Goal: Obtain resource: Download file/media

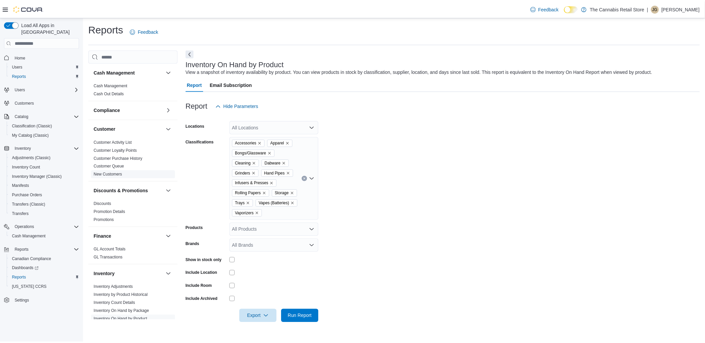
scroll to position [111, 0]
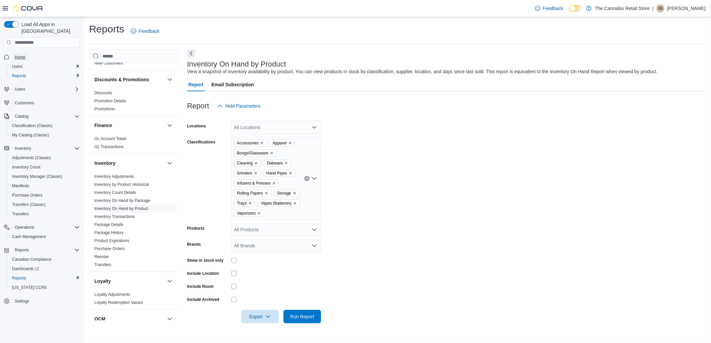
click at [19, 55] on span "Home" at bounding box center [20, 57] width 11 height 5
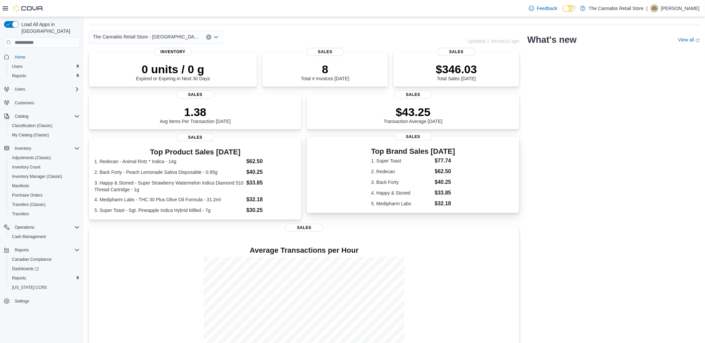
scroll to position [44, 0]
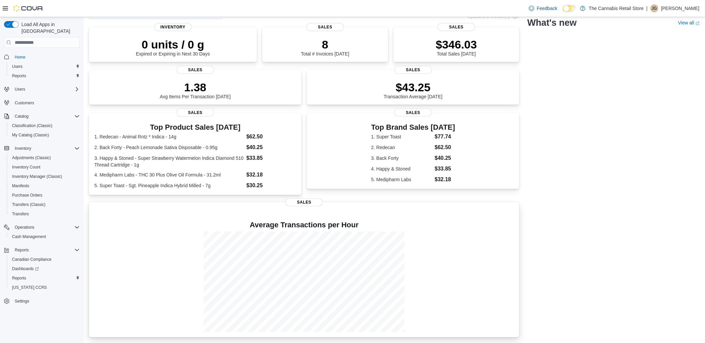
click at [151, 310] on div at bounding box center [304, 282] width 420 height 100
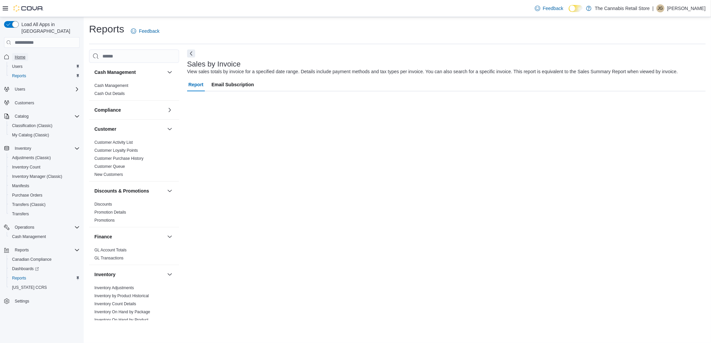
click at [15, 55] on span "Home" at bounding box center [20, 57] width 11 height 5
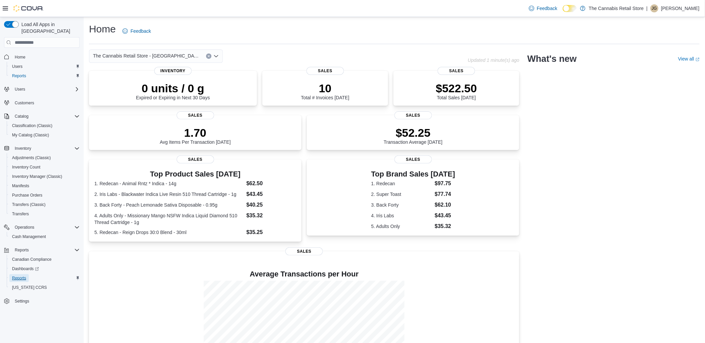
click at [23, 276] on span "Reports" at bounding box center [19, 278] width 14 height 5
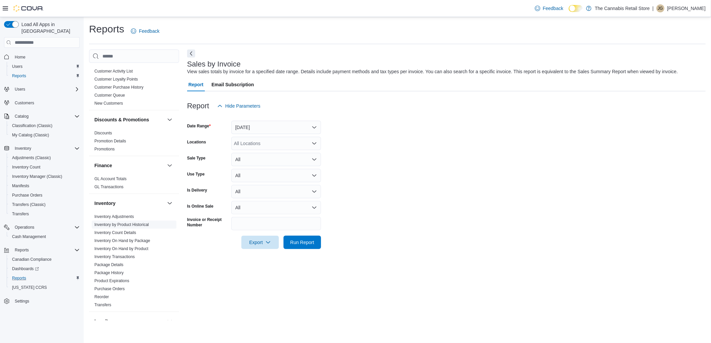
scroll to position [74, 0]
click at [122, 245] on link "Inventory On Hand by Product" at bounding box center [121, 246] width 54 height 5
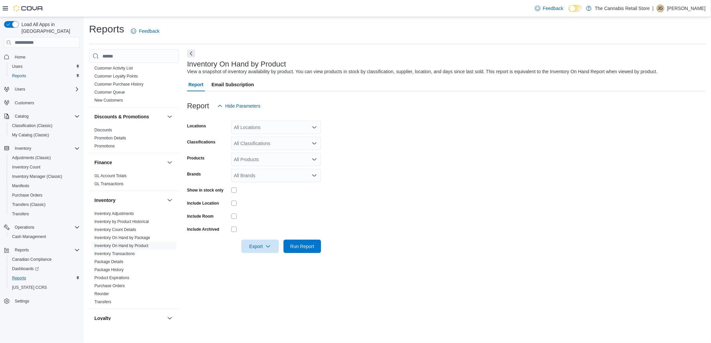
click at [252, 145] on div "All Classifications" at bounding box center [276, 143] width 90 height 13
click at [258, 185] on span "Beverages" at bounding box center [257, 184] width 22 height 7
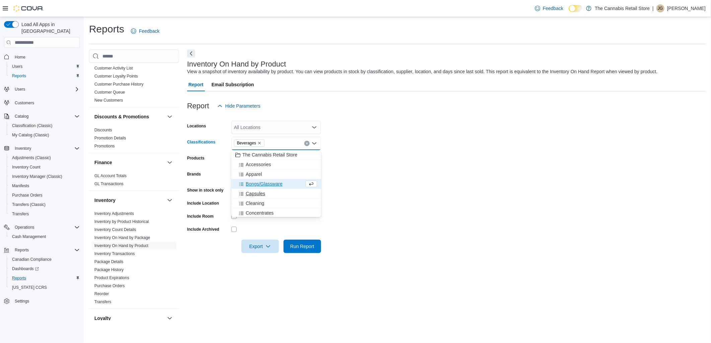
click at [260, 193] on span "Capsules" at bounding box center [255, 193] width 19 height 7
click at [259, 204] on span "Concentrates" at bounding box center [260, 203] width 28 height 7
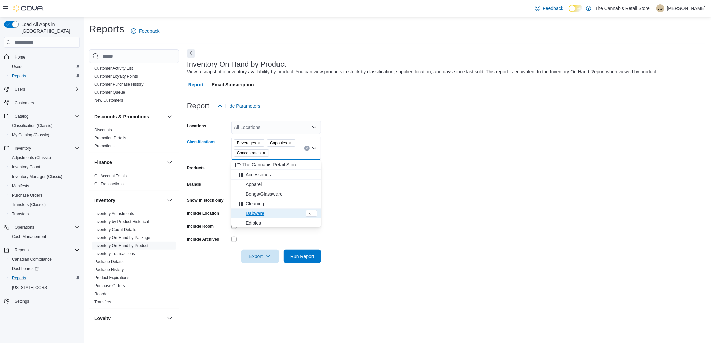
click at [252, 223] on span "Edibles" at bounding box center [253, 223] width 15 height 7
click at [252, 223] on span "Flower" at bounding box center [253, 222] width 14 height 7
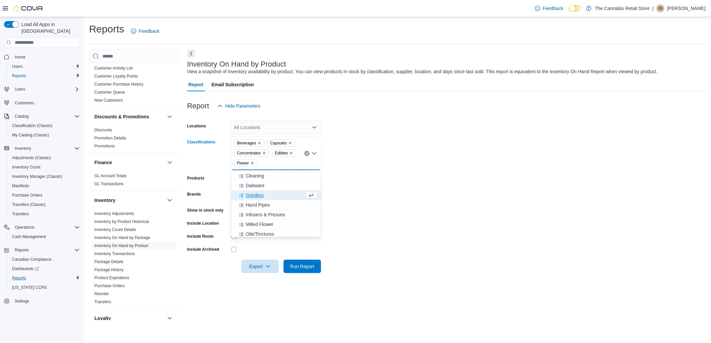
scroll to position [38, 0]
click at [266, 222] on span "Milled Flower" at bounding box center [259, 224] width 27 height 7
click at [266, 222] on span "Oils/Tinctures" at bounding box center [260, 224] width 28 height 7
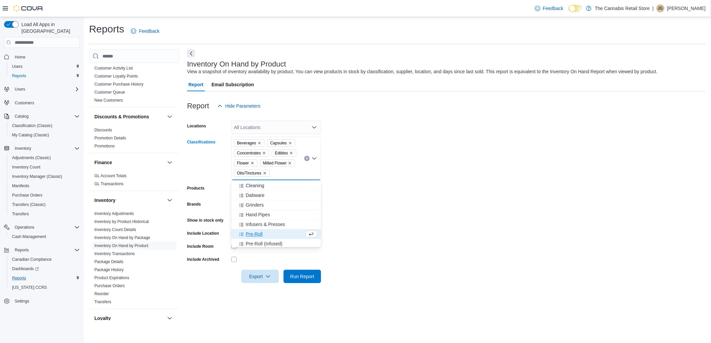
click at [252, 233] on span "Pre-Roll" at bounding box center [254, 234] width 17 height 7
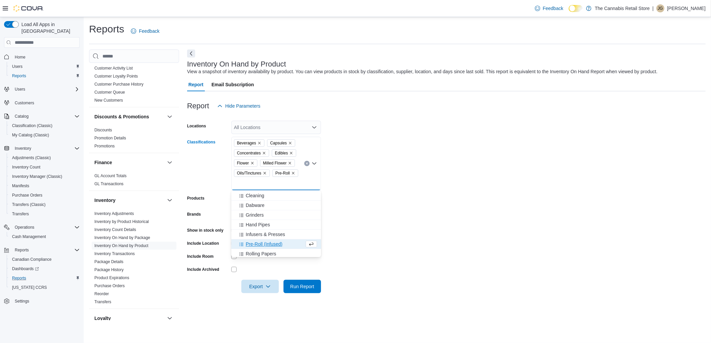
click at [253, 242] on span "Pre-Roll (Infused)" at bounding box center [264, 244] width 37 height 7
click at [255, 254] on span "Seeds" at bounding box center [252, 254] width 13 height 7
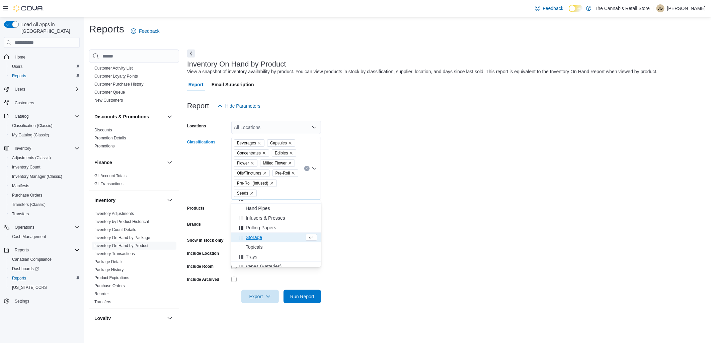
scroll to position [77, 0]
click at [252, 234] on span "Topicals" at bounding box center [254, 235] width 17 height 7
click at [258, 253] on span "Vapes (Cartridges)" at bounding box center [265, 254] width 39 height 7
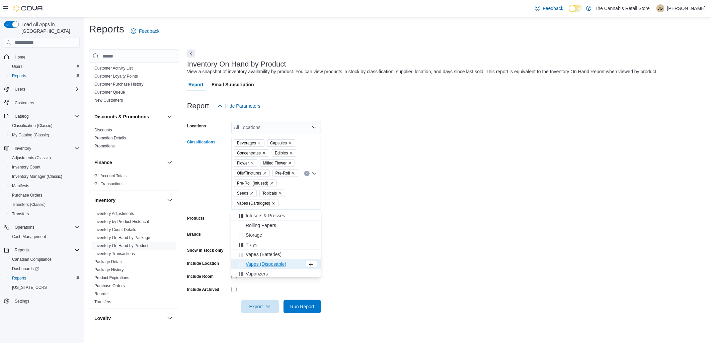
click at [260, 263] on span "Vapes (Disposable)" at bounding box center [266, 264] width 40 height 7
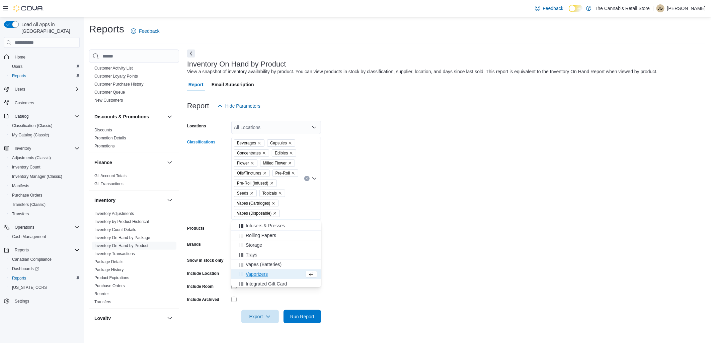
scroll to position [88, 0]
click at [424, 279] on form "Locations All Locations Classifications Beverages Capsules Concentrates Edibles…" at bounding box center [446, 218] width 518 height 211
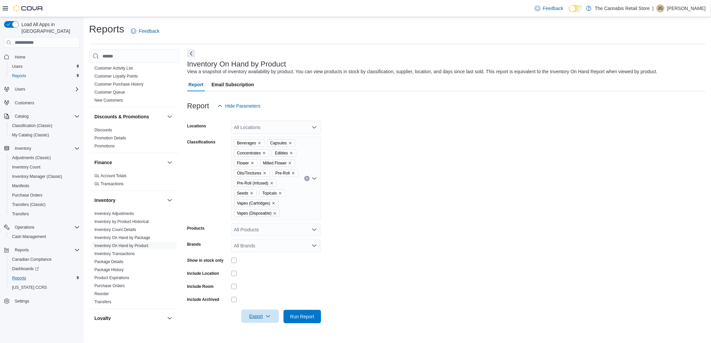
click at [255, 314] on span "Export" at bounding box center [259, 316] width 29 height 13
click at [258, 274] on button "Export to Excel" at bounding box center [261, 276] width 38 height 13
click at [260, 276] on span "Export to Excel" at bounding box center [261, 276] width 30 height 5
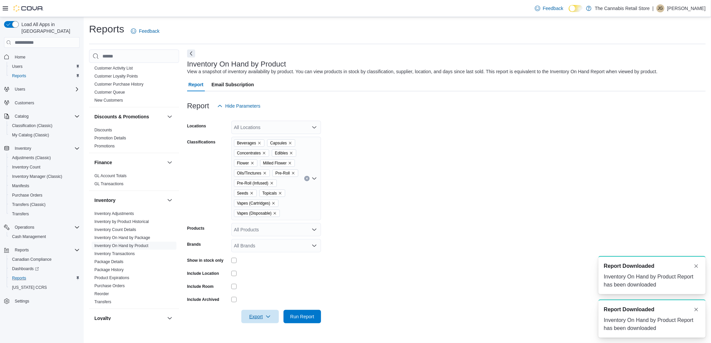
scroll to position [0, 0]
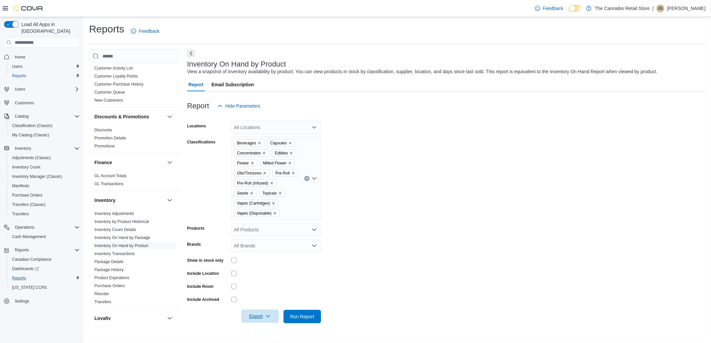
click at [254, 316] on span "Export" at bounding box center [259, 316] width 29 height 13
click at [263, 274] on span "Export to Excel" at bounding box center [261, 276] width 30 height 5
click at [21, 276] on span "Reports" at bounding box center [19, 278] width 14 height 5
click at [18, 55] on span "Home" at bounding box center [20, 57] width 11 height 5
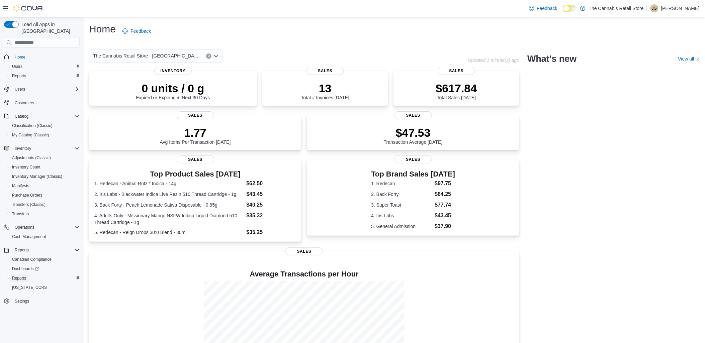
drag, startPoint x: 20, startPoint y: 270, endPoint x: 669, endPoint y: 313, distance: 650.6
click at [20, 276] on span "Reports" at bounding box center [19, 278] width 14 height 5
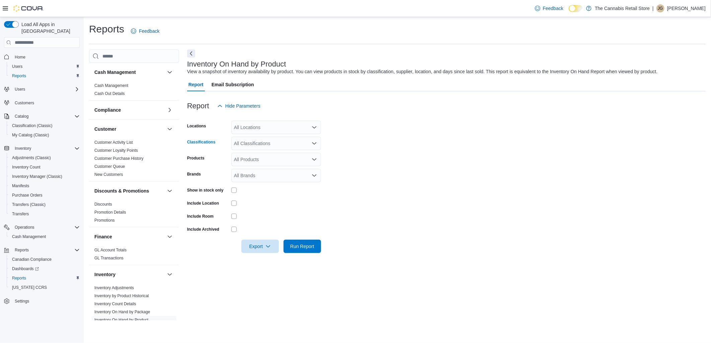
click at [273, 141] on div "All Classifications" at bounding box center [276, 143] width 90 height 13
click at [254, 183] on span "Beverages" at bounding box center [257, 184] width 22 height 7
click at [255, 194] on span "Capsules" at bounding box center [255, 193] width 19 height 7
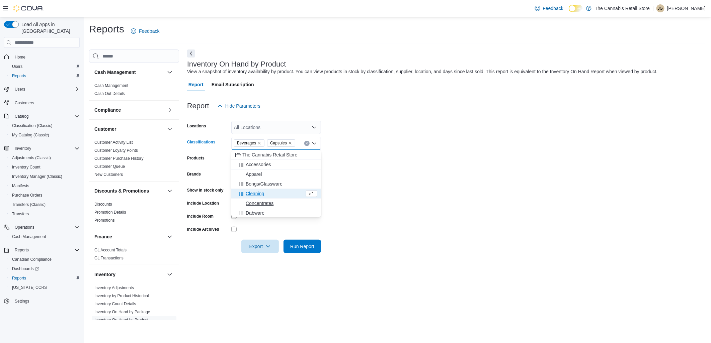
click at [254, 204] on span "Concentrates" at bounding box center [260, 203] width 28 height 7
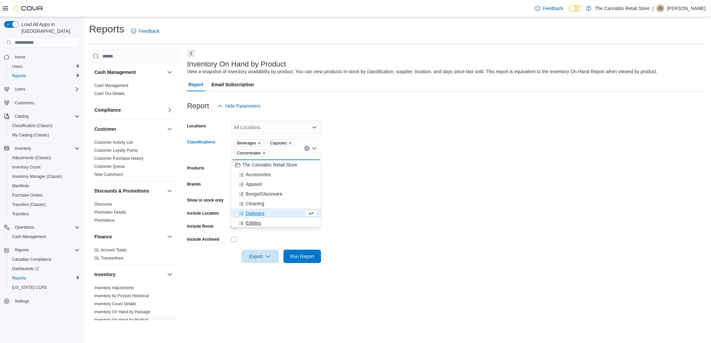
click at [256, 221] on span "Edibles" at bounding box center [253, 223] width 15 height 7
click at [255, 223] on span "Flower" at bounding box center [253, 222] width 14 height 7
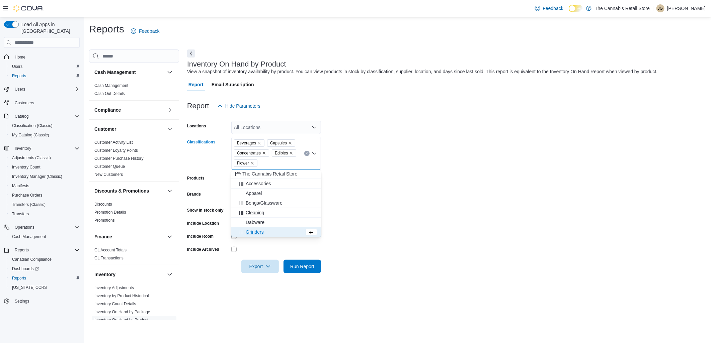
scroll to position [38, 0]
click at [260, 223] on span "Milled Flower" at bounding box center [259, 224] width 27 height 7
click at [260, 225] on span "Oils/Tinctures" at bounding box center [260, 224] width 28 height 7
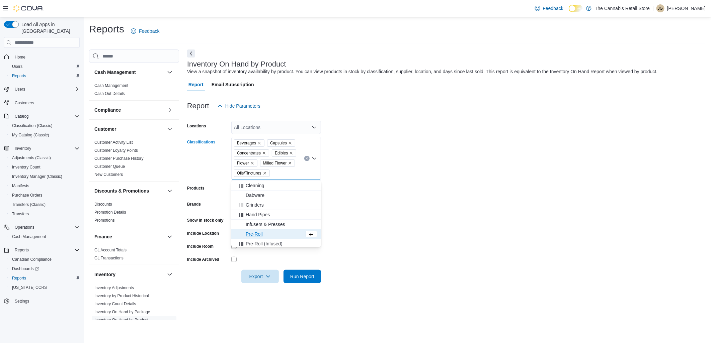
click at [257, 232] on span "Pre-Roll" at bounding box center [254, 234] width 17 height 7
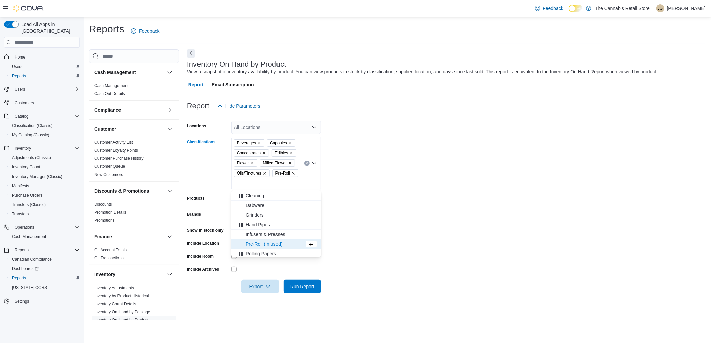
click at [256, 242] on span "Pre-Roll (Infused)" at bounding box center [264, 244] width 37 height 7
click at [255, 253] on span "Seeds" at bounding box center [252, 254] width 13 height 7
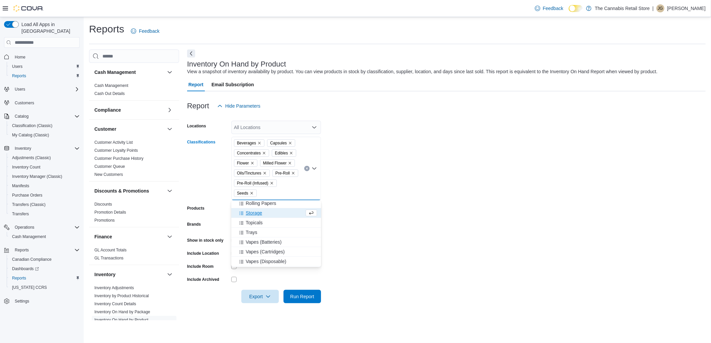
scroll to position [77, 0]
click at [259, 235] on span "Topicals" at bounding box center [254, 235] width 17 height 7
click at [260, 251] on span "Vapes (Cartridges)" at bounding box center [265, 254] width 39 height 7
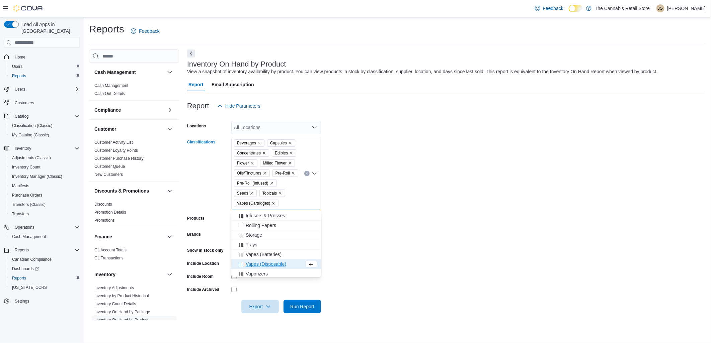
click at [256, 264] on span "Vapes (Disposable)" at bounding box center [266, 264] width 40 height 7
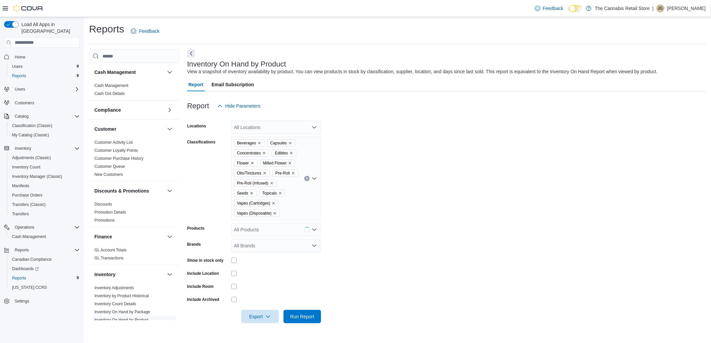
click at [486, 167] on form "Locations All Locations Classifications Beverages Capsules Concentrates Edibles…" at bounding box center [446, 218] width 518 height 211
click at [253, 319] on span "Export" at bounding box center [259, 316] width 29 height 13
click at [257, 276] on span "Export to Excel" at bounding box center [261, 276] width 30 height 5
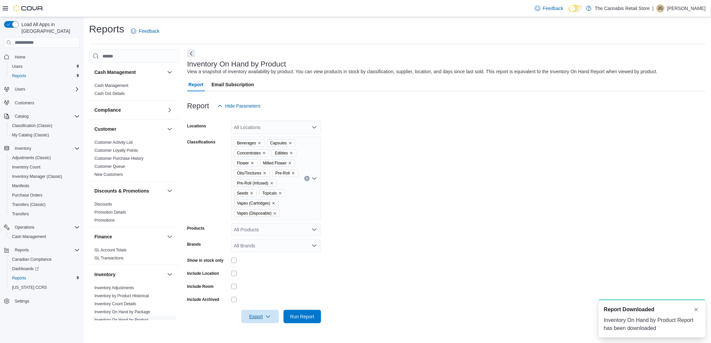
scroll to position [0, 0]
